Goal: Task Accomplishment & Management: Manage account settings

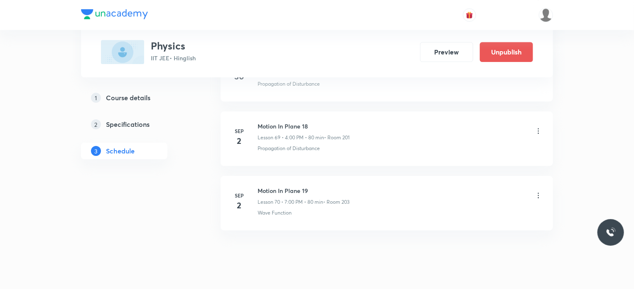
scroll to position [4494, 0]
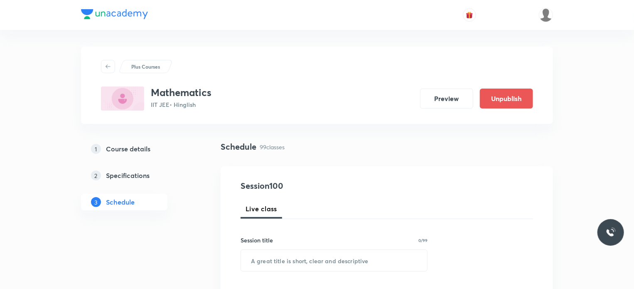
scroll to position [6739, 0]
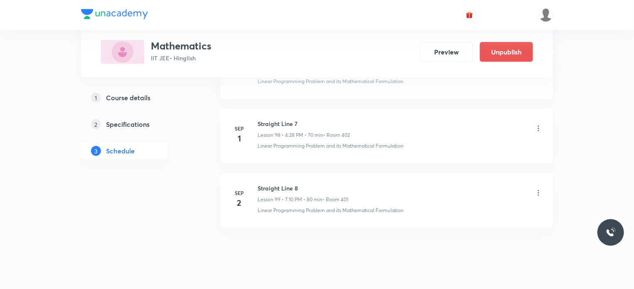
click at [274, 184] on h6 "Straight Line 8" at bounding box center [303, 188] width 91 height 9
copy h6 "Straight Line 8"
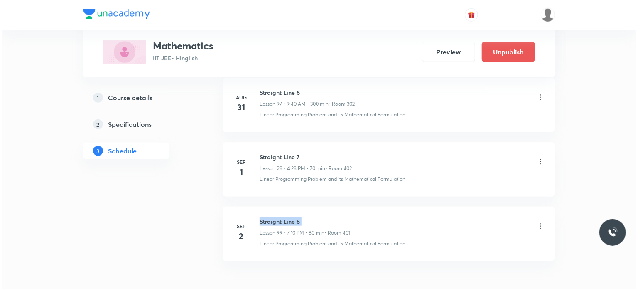
scroll to position [6707, 0]
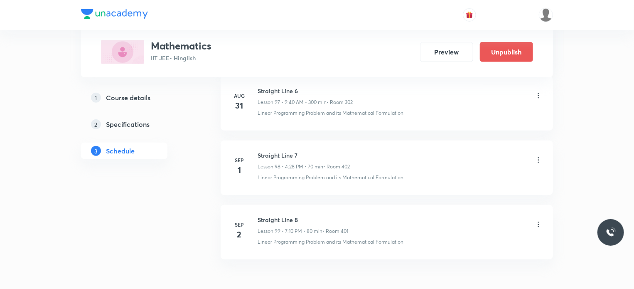
click at [537, 220] on icon at bounding box center [539, 224] width 8 height 8
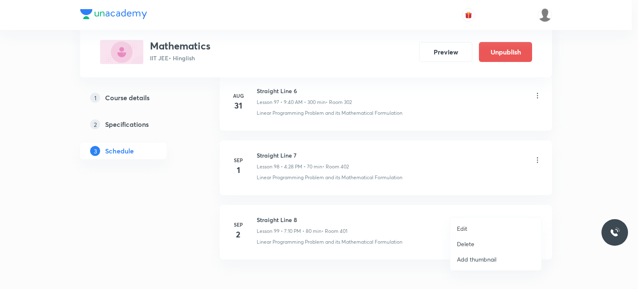
click at [458, 228] on p "Edit" at bounding box center [462, 228] width 10 height 9
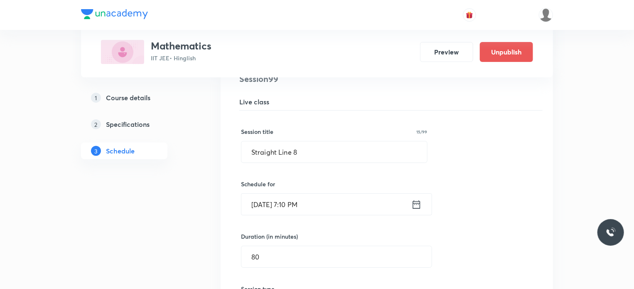
scroll to position [6419, 0]
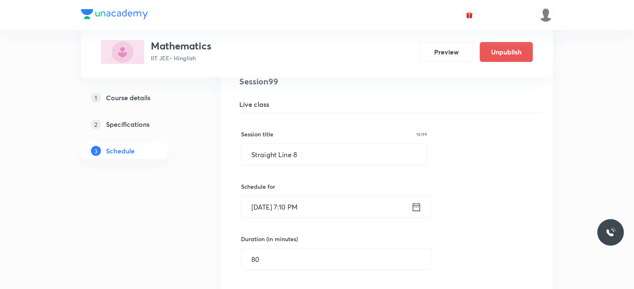
click at [359, 198] on input "Sep 2, 2025, 7:10 PM" at bounding box center [327, 206] width 170 height 21
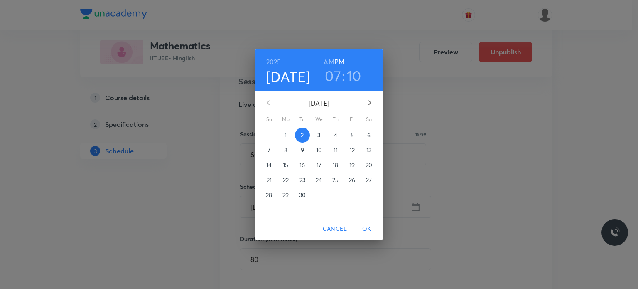
click at [332, 81] on h3 "07" at bounding box center [333, 75] width 16 height 17
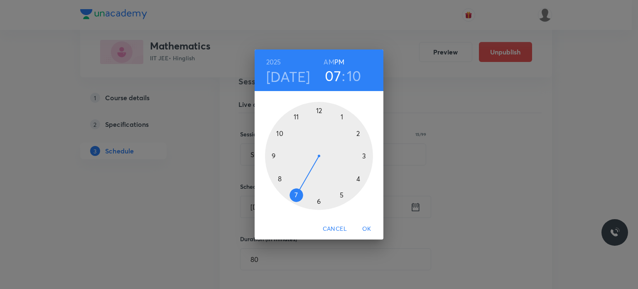
click at [357, 180] on div at bounding box center [319, 156] width 108 height 108
drag, startPoint x: 363, startPoint y: 169, endPoint x: 359, endPoint y: 184, distance: 15.4
click at [359, 184] on div at bounding box center [319, 156] width 108 height 108
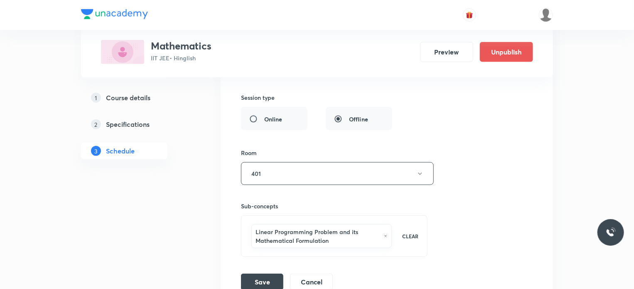
scroll to position [6613, 0]
click at [266, 272] on button "Save" at bounding box center [262, 280] width 42 height 17
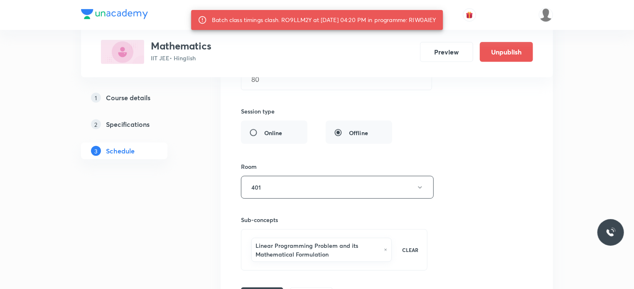
click at [424, 21] on div "Batch class timings clash. RO9LLM2Y at 02 Sep 2025 04:20 PM in programme: RIW0A…" at bounding box center [324, 19] width 224 height 15
copy div "RIW0AIEY"
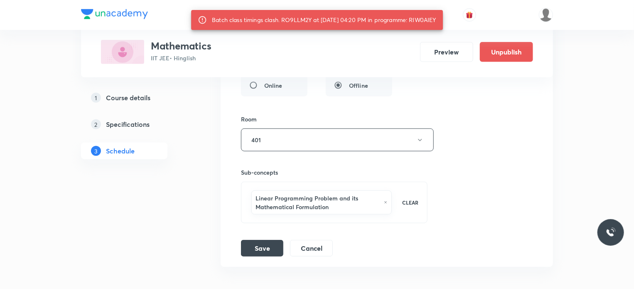
scroll to position [6677, 0]
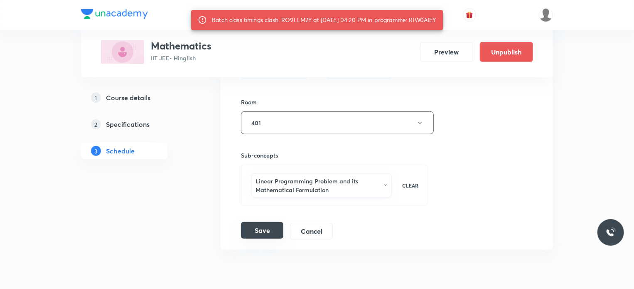
click at [263, 222] on button "Save" at bounding box center [262, 230] width 42 height 17
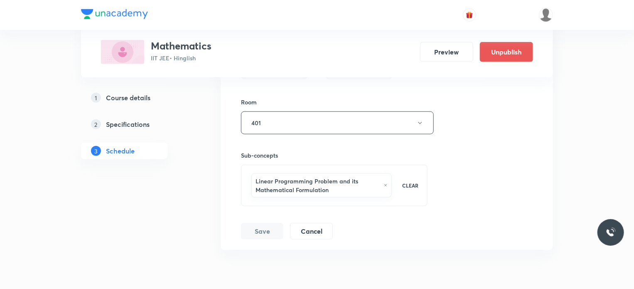
scroll to position [6357, 0]
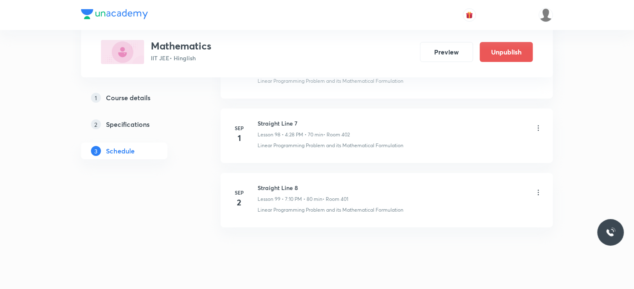
click at [278, 183] on h6 "Straight Line 8" at bounding box center [303, 187] width 91 height 9
copy h6 "Straight Line 8"
click at [271, 183] on h6 "Straight Line 8" at bounding box center [303, 187] width 91 height 9
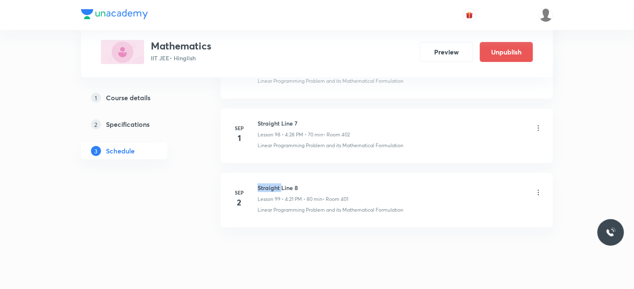
click at [271, 183] on h6 "Straight Line 8" at bounding box center [303, 187] width 91 height 9
copy h6 "Straight Line 8"
click at [271, 183] on h6 "Straight Line 8" at bounding box center [303, 187] width 91 height 9
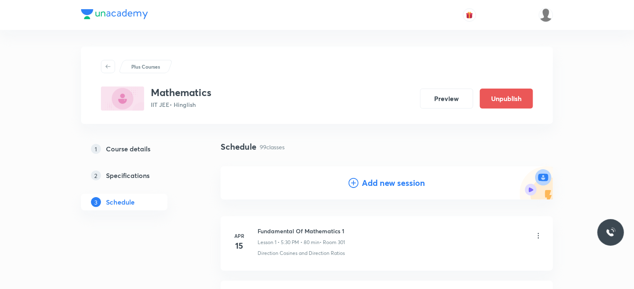
click at [395, 179] on h4 "Add new session" at bounding box center [393, 183] width 63 height 12
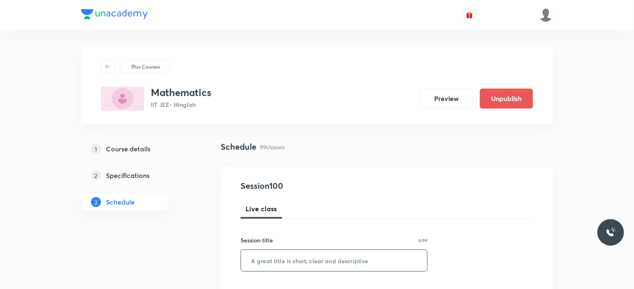
click at [360, 262] on input "text" at bounding box center [334, 260] width 186 height 21
paste input "Straight Line 8"
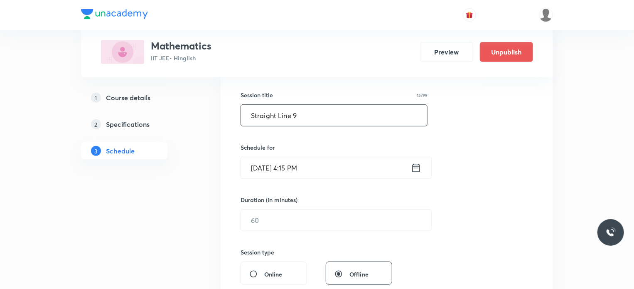
scroll to position [150, 0]
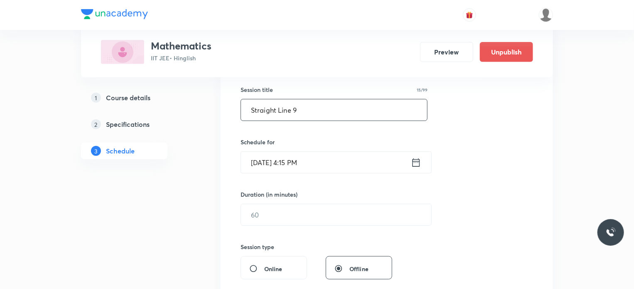
type input "Straight Line 9"
click at [361, 155] on input "Sep 2, 2025, 4:15 PM" at bounding box center [326, 162] width 170 height 21
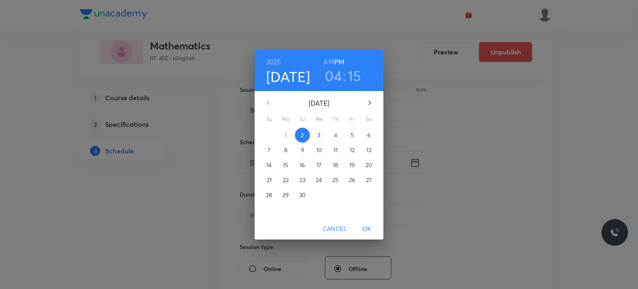
click at [330, 76] on h3 "04" at bounding box center [333, 75] width 17 height 17
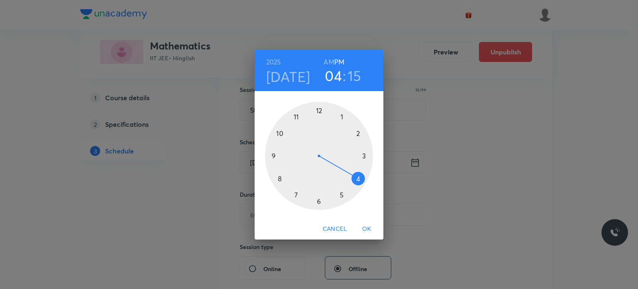
click at [294, 199] on div at bounding box center [319, 156] width 108 height 108
click at [358, 134] on div at bounding box center [319, 156] width 108 height 108
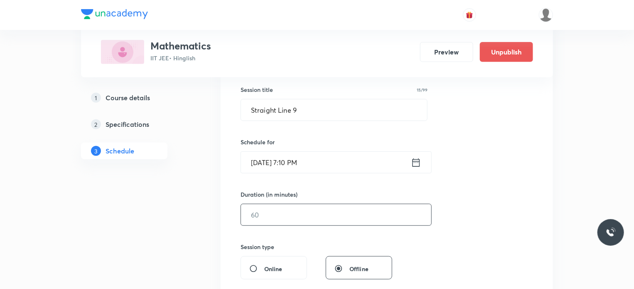
click at [291, 219] on input "text" at bounding box center [336, 214] width 190 height 21
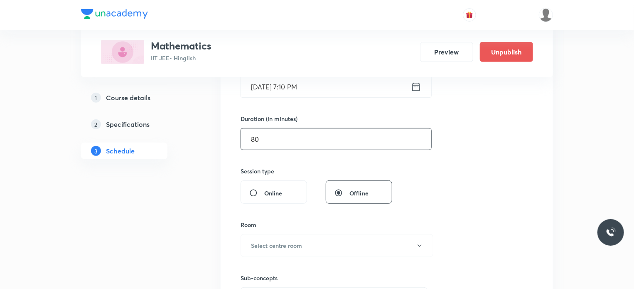
scroll to position [275, 0]
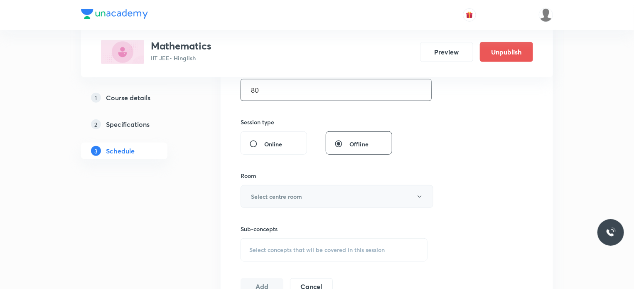
type input "80"
click at [303, 190] on button "Select centre room" at bounding box center [337, 196] width 193 height 23
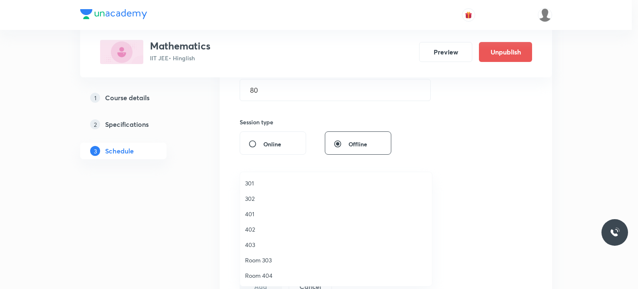
click at [294, 210] on span "401" at bounding box center [336, 214] width 182 height 9
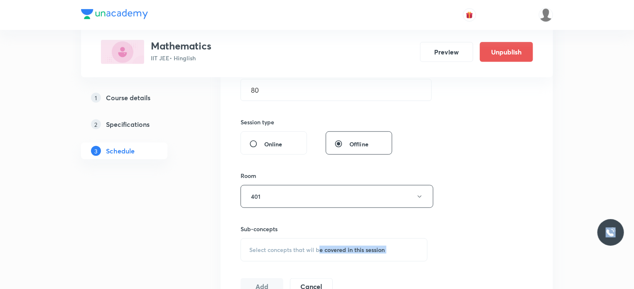
click at [335, 247] on span "Select concepts that wil be covered in this session" at bounding box center [317, 249] width 136 height 7
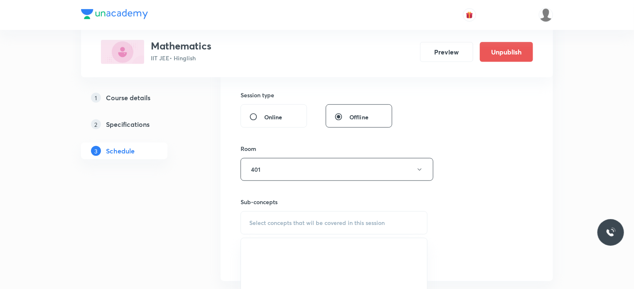
scroll to position [317, 0]
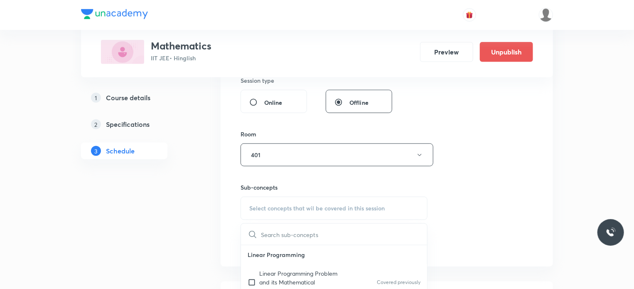
drag, startPoint x: 338, startPoint y: 266, endPoint x: 589, endPoint y: 173, distance: 268.3
click at [339, 266] on div "Linear Programming Problem and its Mathematical Formulation Covered previously" at bounding box center [334, 282] width 186 height 36
checkbox input "true"
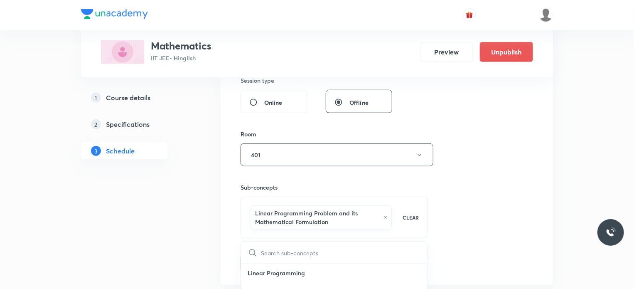
click at [284, 259] on div "Add Cancel" at bounding box center [290, 263] width 99 height 17
click at [262, 259] on button "Add" at bounding box center [262, 262] width 43 height 17
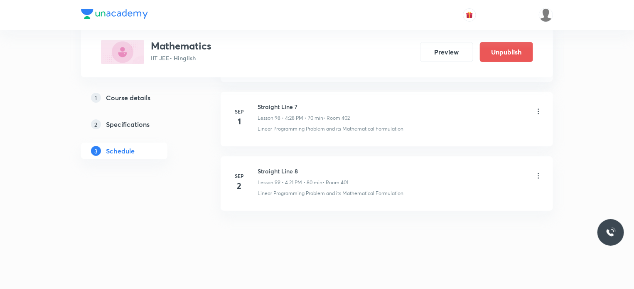
scroll to position [6357, 0]
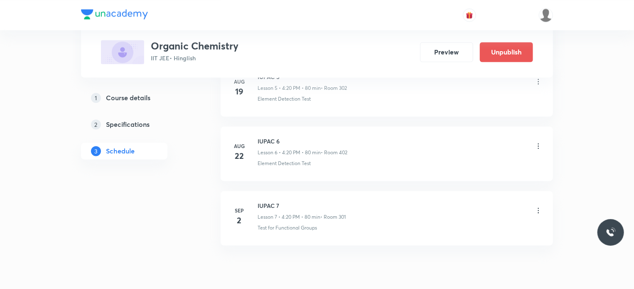
scroll to position [795, 0]
click at [537, 208] on icon at bounding box center [539, 209] width 8 height 8
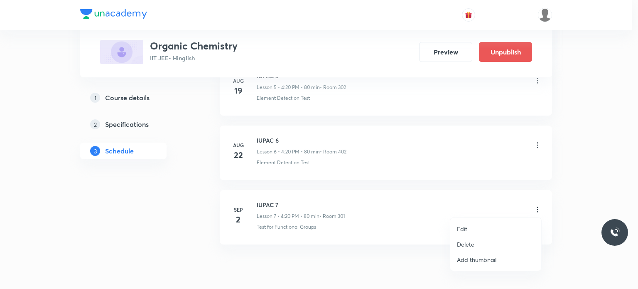
click at [466, 243] on p "Delete" at bounding box center [465, 244] width 17 height 9
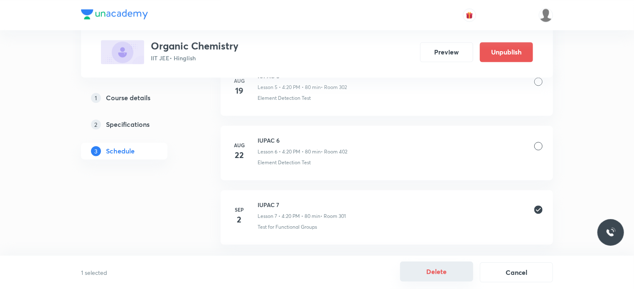
click at [438, 276] on button "Delete" at bounding box center [436, 271] width 73 height 20
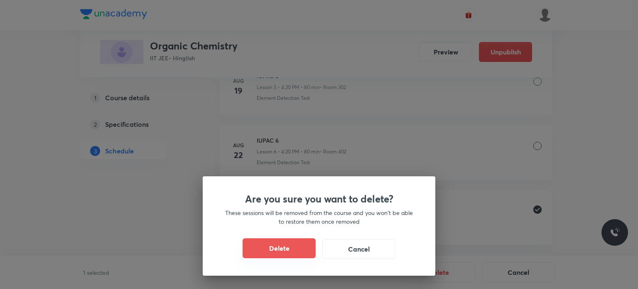
click at [293, 251] on button "Delete" at bounding box center [279, 248] width 73 height 20
